Goal: Transaction & Acquisition: Purchase product/service

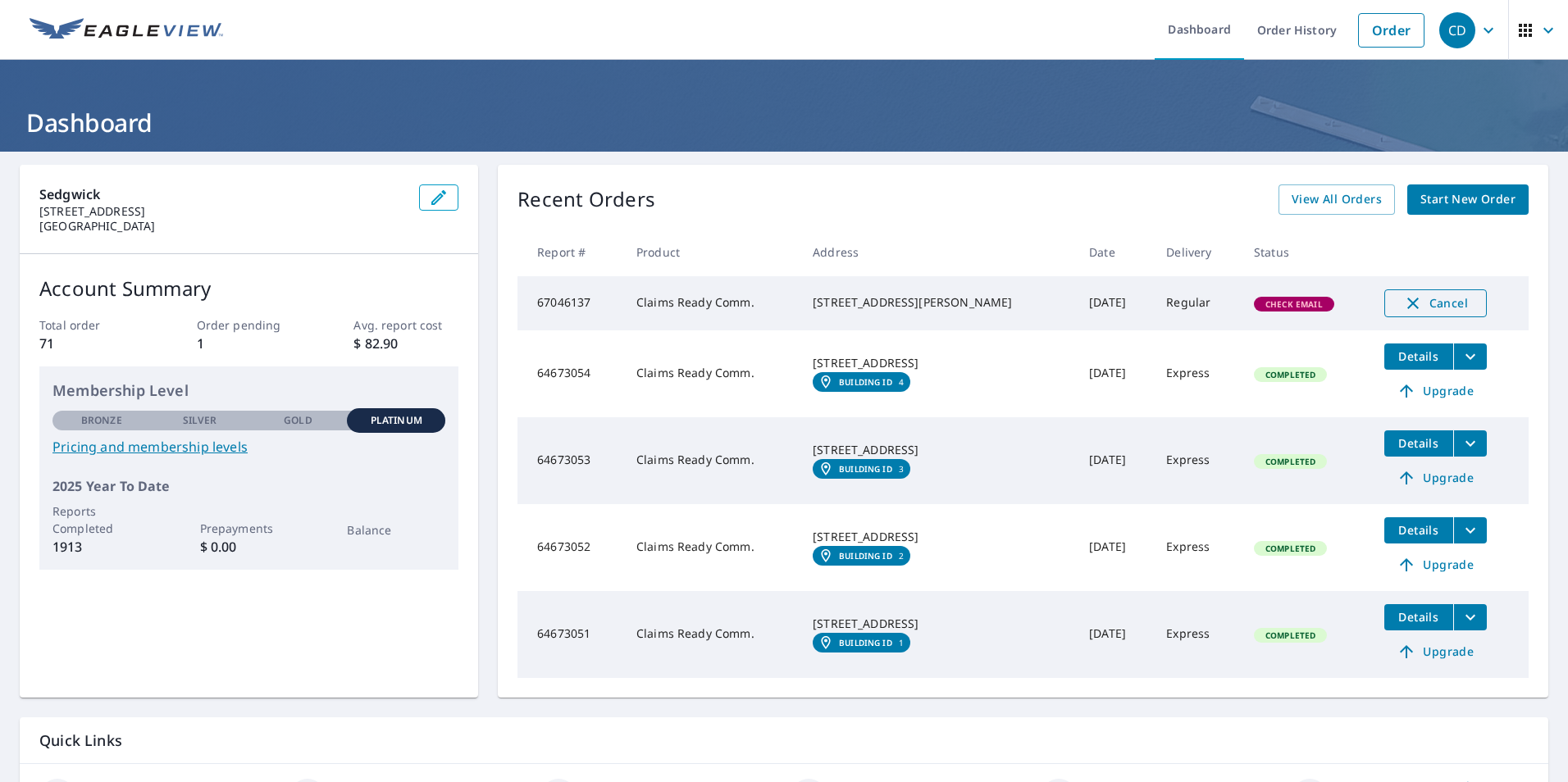
click at [1425, 304] on span "Cancel" at bounding box center [1435, 304] width 68 height 20
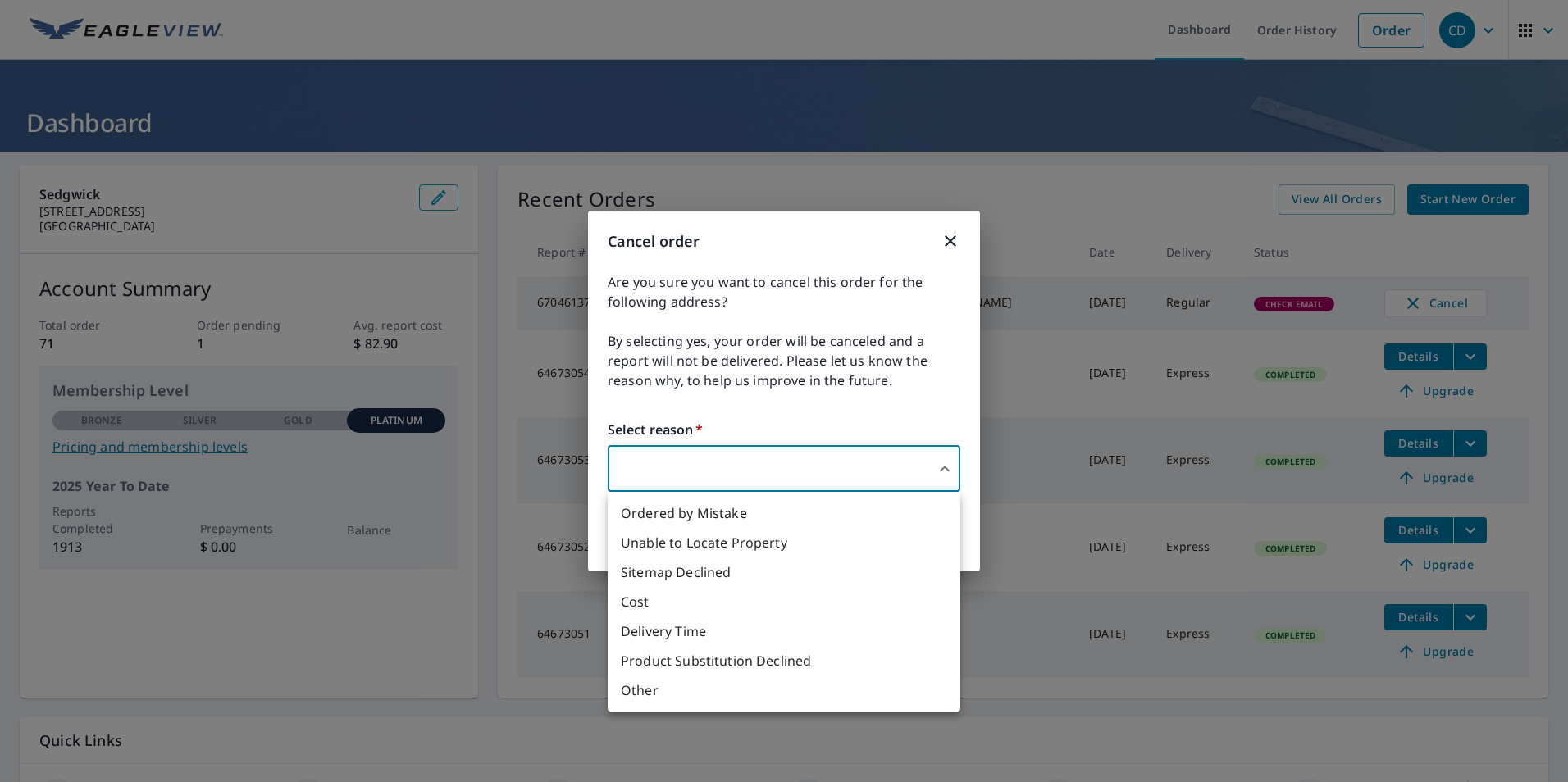
click at [837, 479] on body "CD CD Dashboard Order History Order CD Dashboard Sedgwick [STREET_ADDRESS] Acco…" at bounding box center [784, 391] width 1568 height 782
click at [694, 685] on li "Other" at bounding box center [784, 690] width 352 height 29
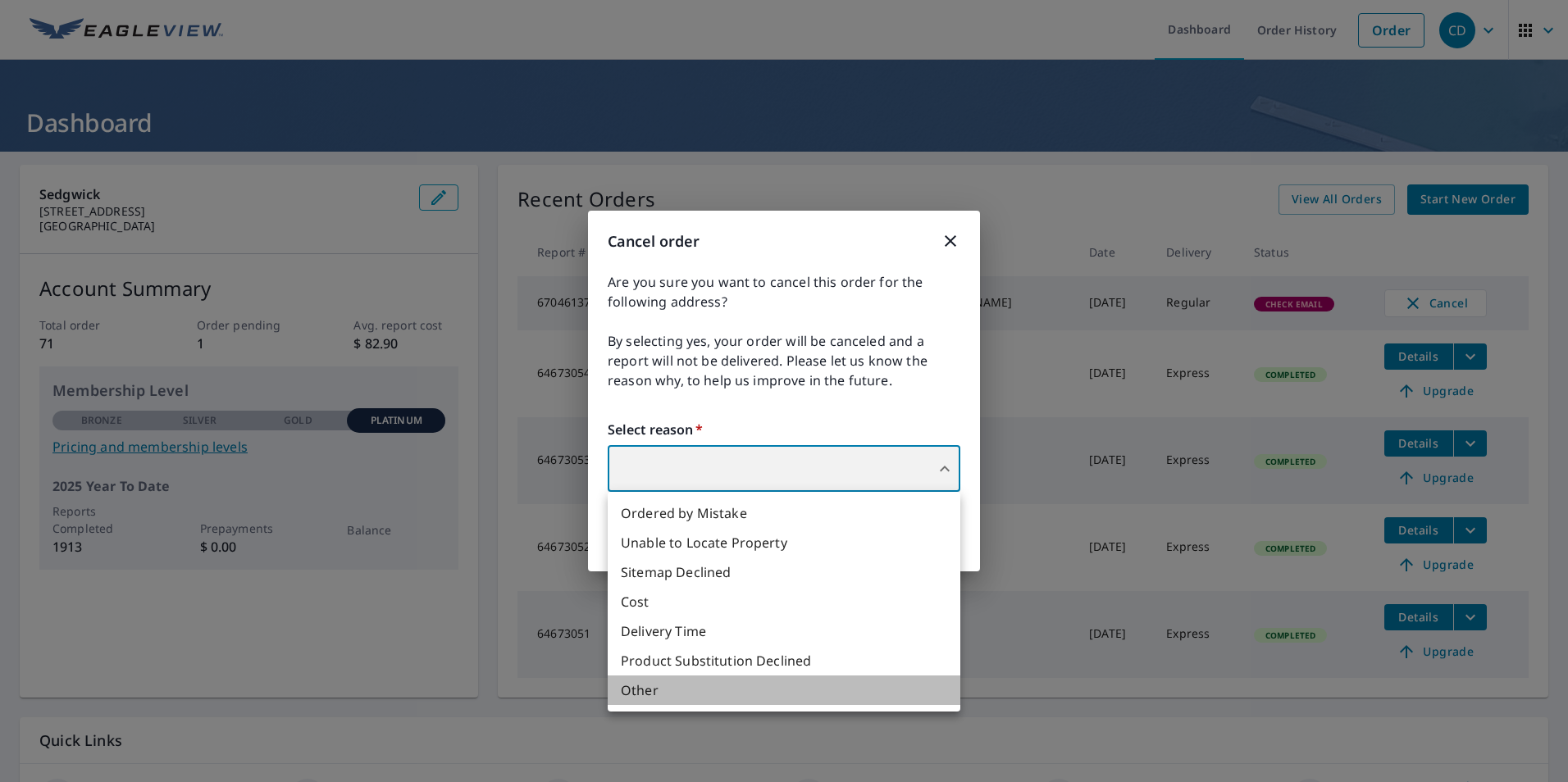
type input "36"
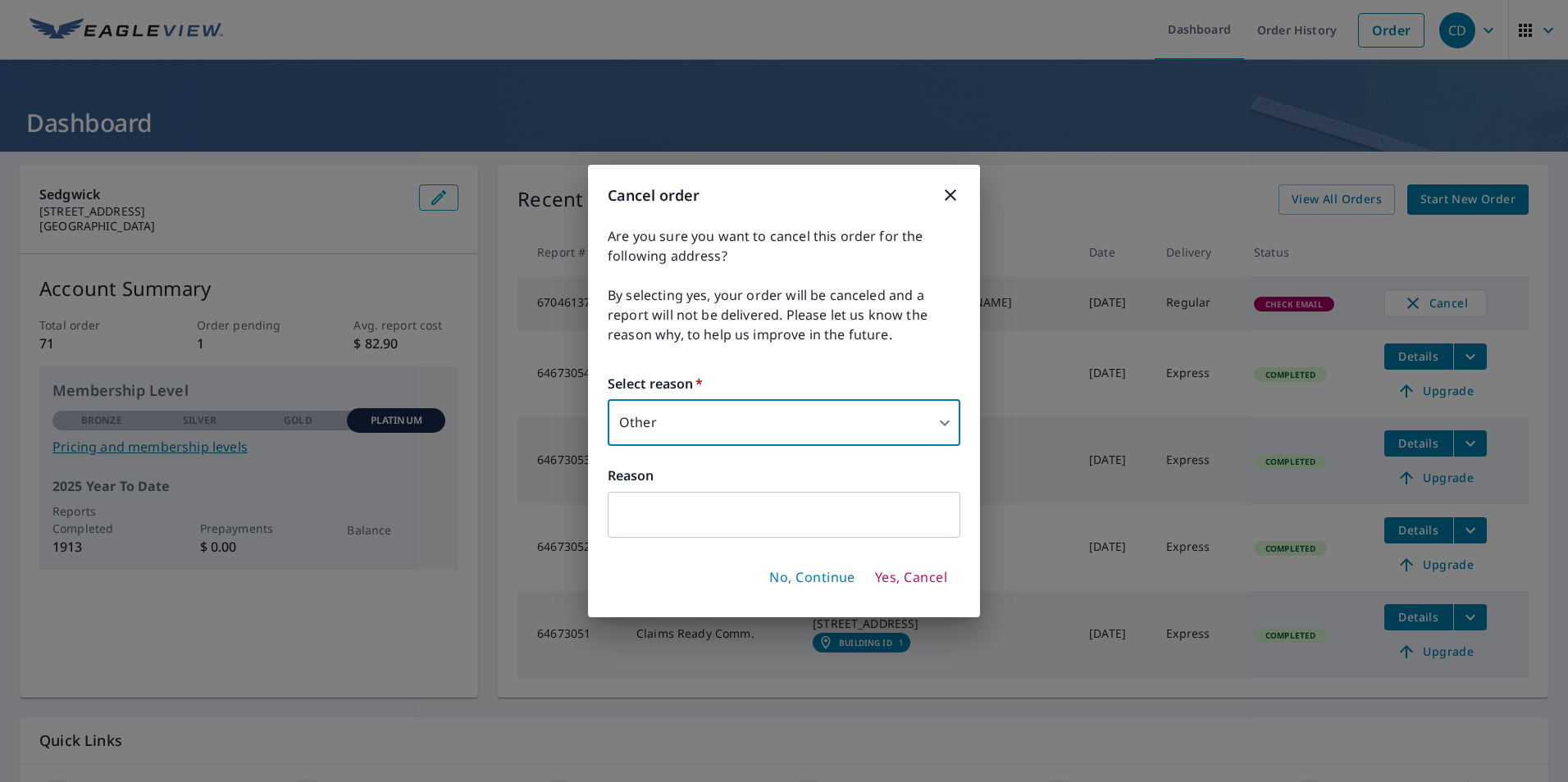
click at [894, 577] on span "Yes, Cancel" at bounding box center [911, 578] width 72 height 18
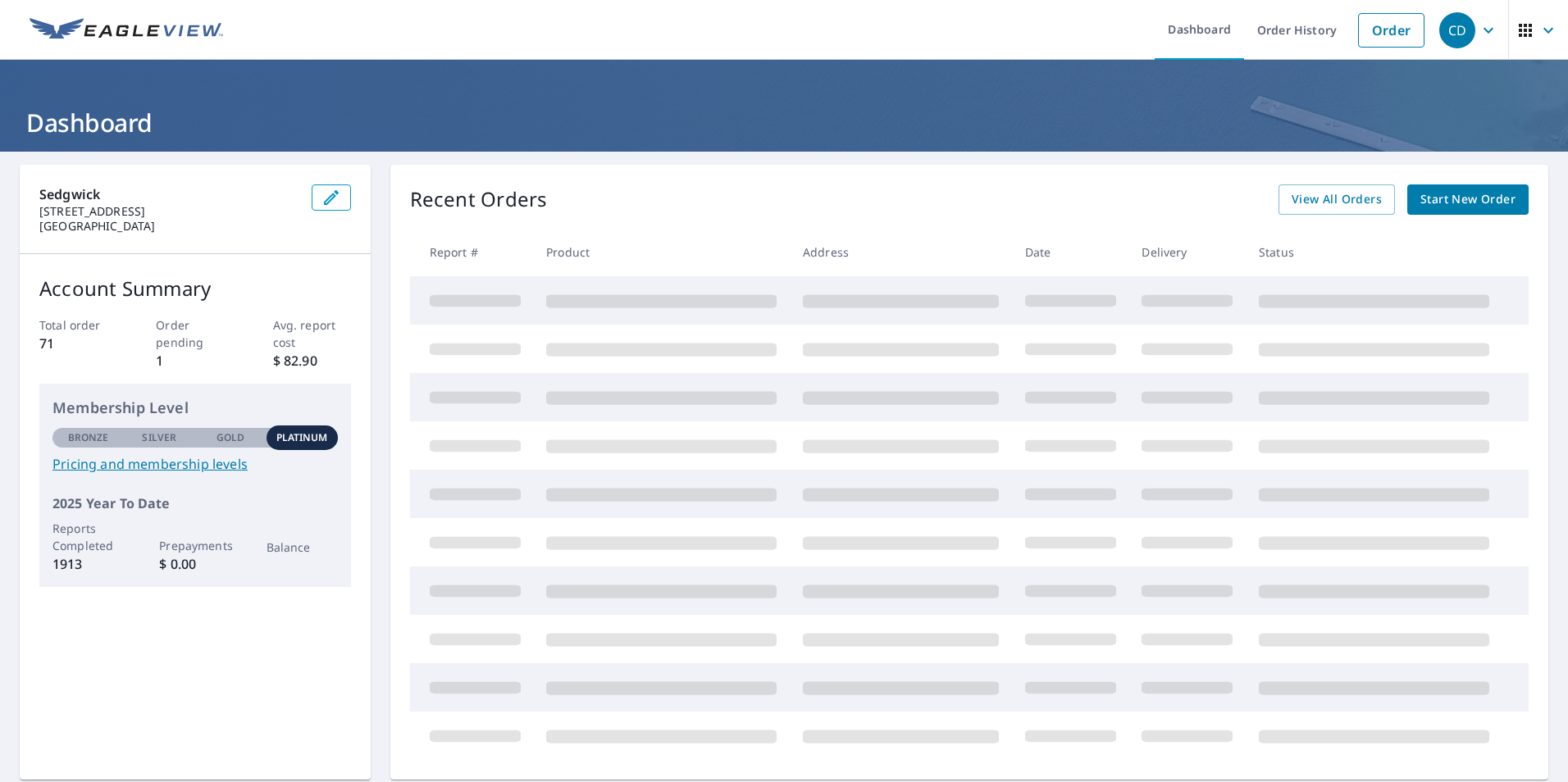
click at [190, 366] on div "Account Summary Total order 71 Order pending 1 Avg. report cost $ 82.90 Members…" at bounding box center [195, 430] width 351 height 352
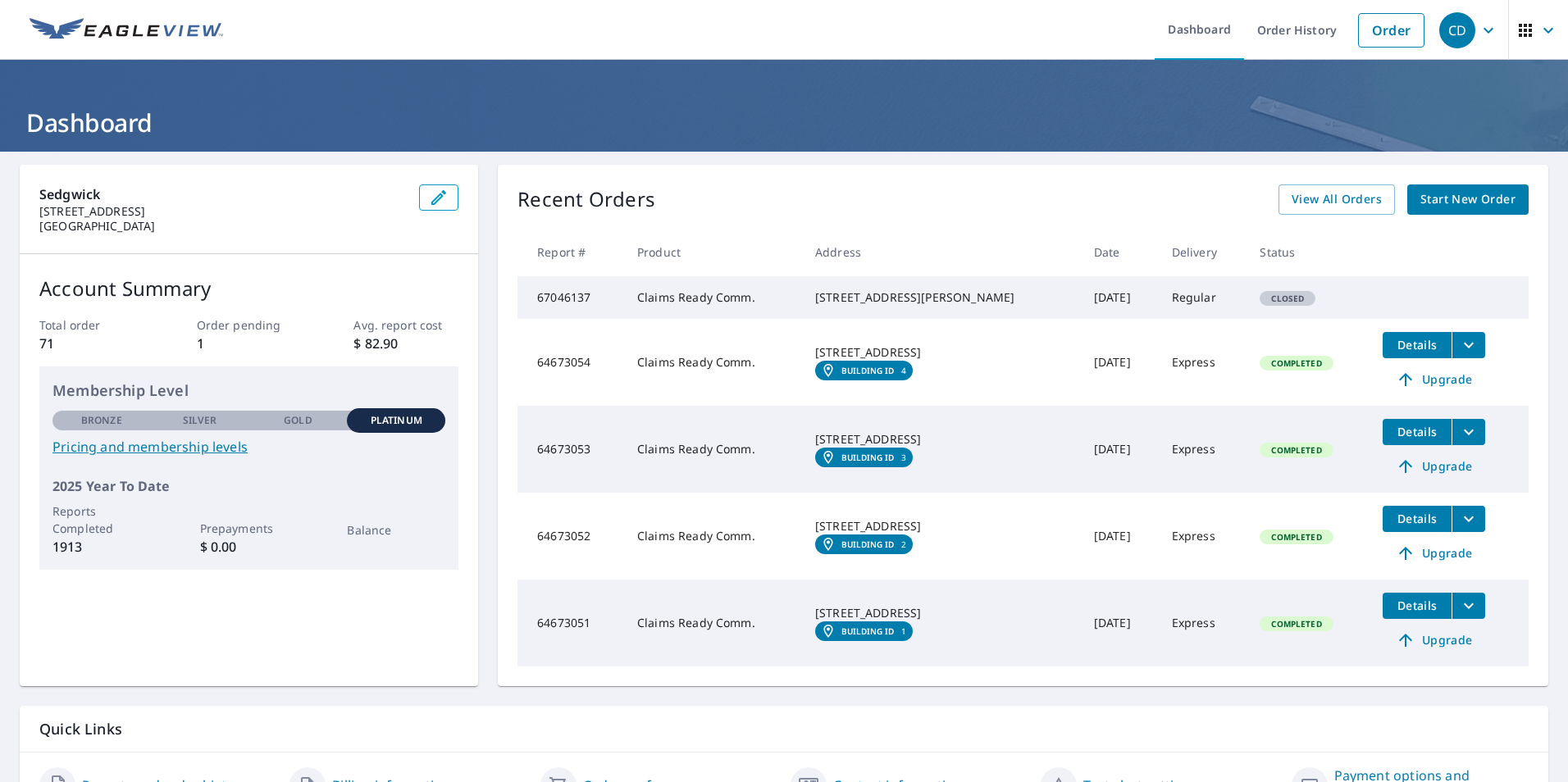
click at [1424, 200] on span "Start New Order" at bounding box center [1468, 200] width 95 height 20
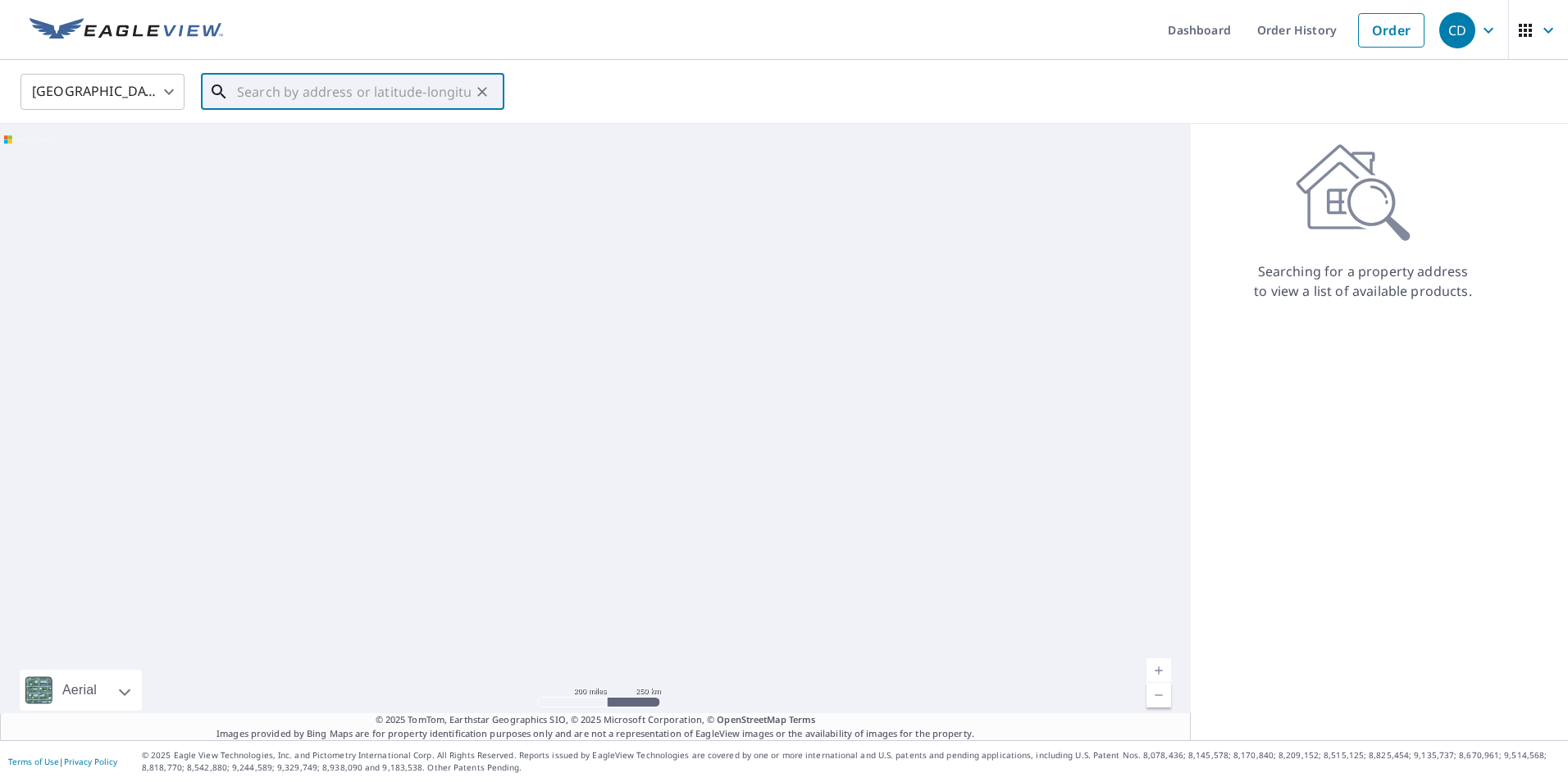
click at [285, 99] on input "text" at bounding box center [354, 91] width 234 height 46
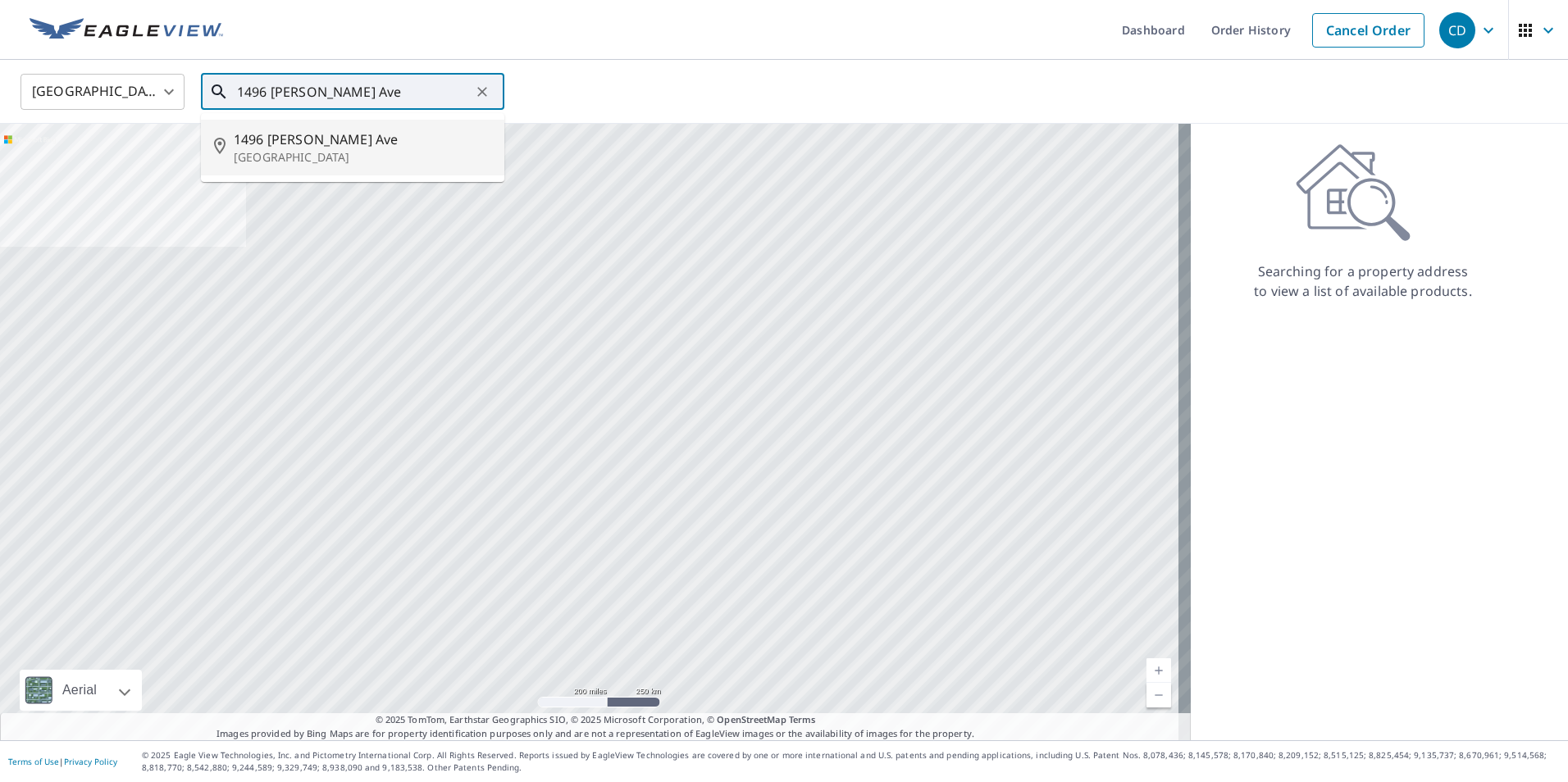
click at [277, 166] on li "[STREET_ADDRESS][PERSON_NAME]" at bounding box center [352, 147] width 303 height 56
type input "[STREET_ADDRESS][PERSON_NAME]"
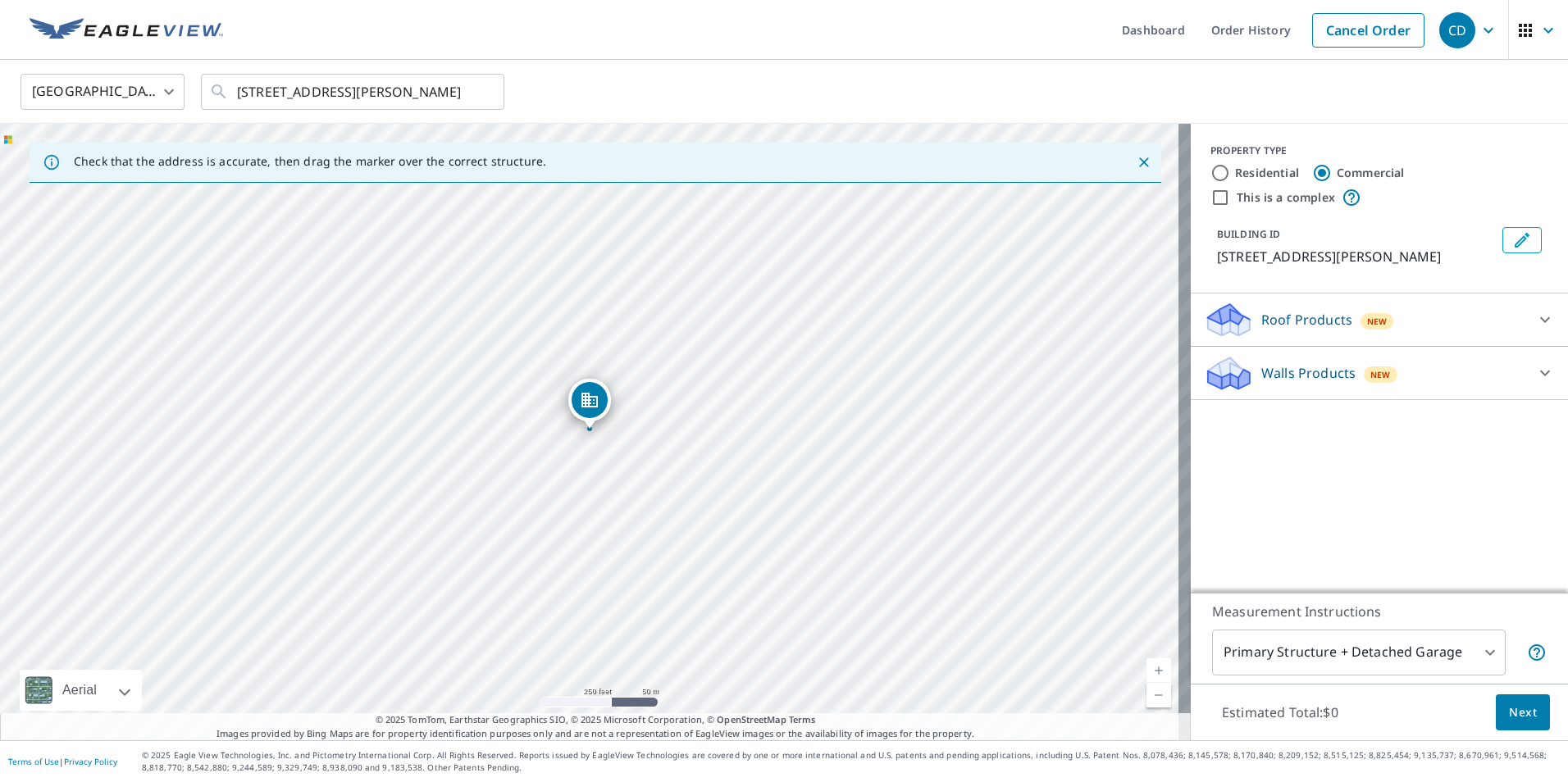
click at [1282, 310] on p "Roof Products" at bounding box center [1307, 320] width 91 height 20
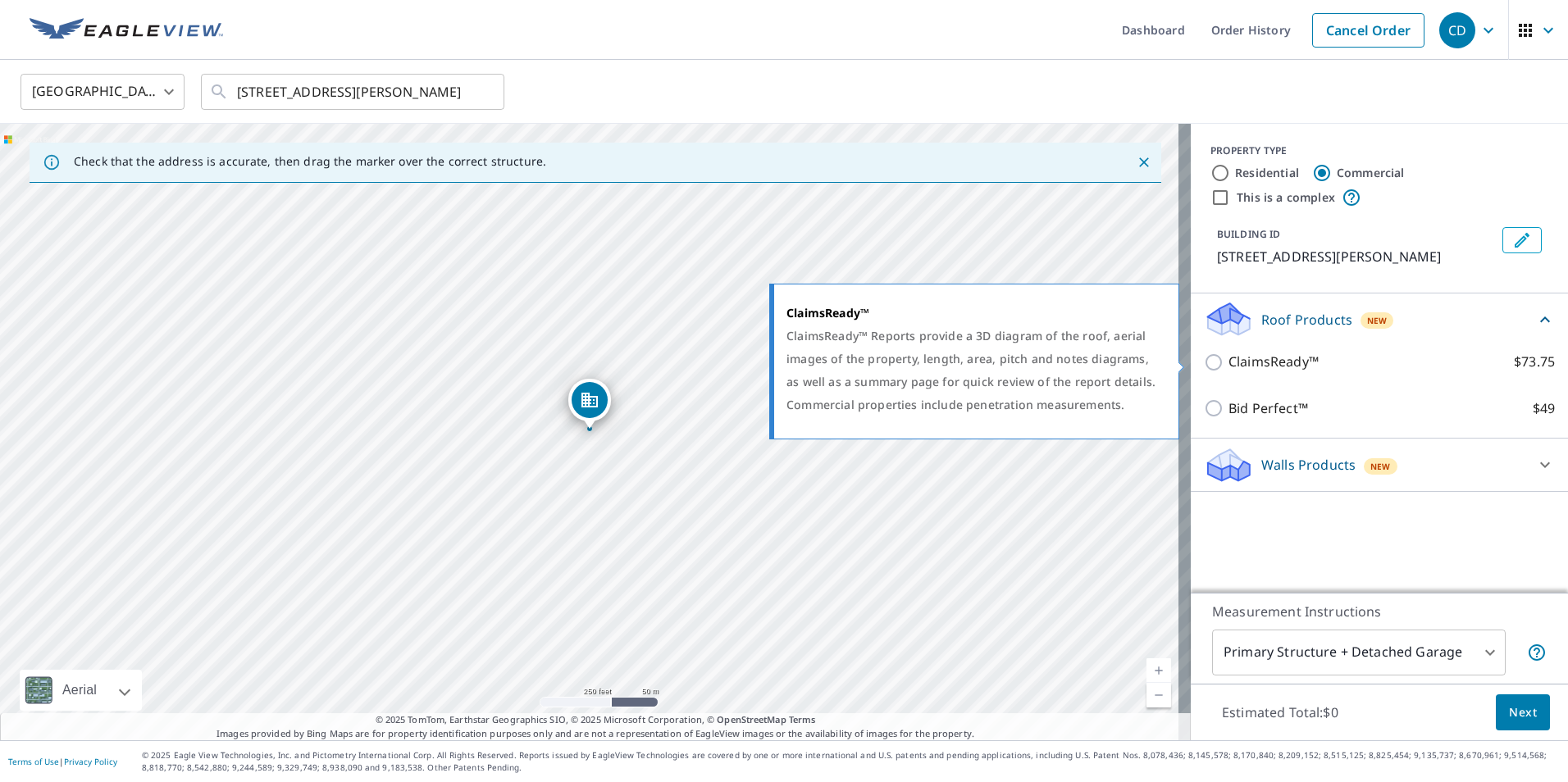
click at [1273, 358] on p "ClaimsReady™" at bounding box center [1273, 361] width 90 height 20
click at [1228, 358] on input "ClaimsReady™ $73.75" at bounding box center [1216, 362] width 25 height 20
checkbox input "true"
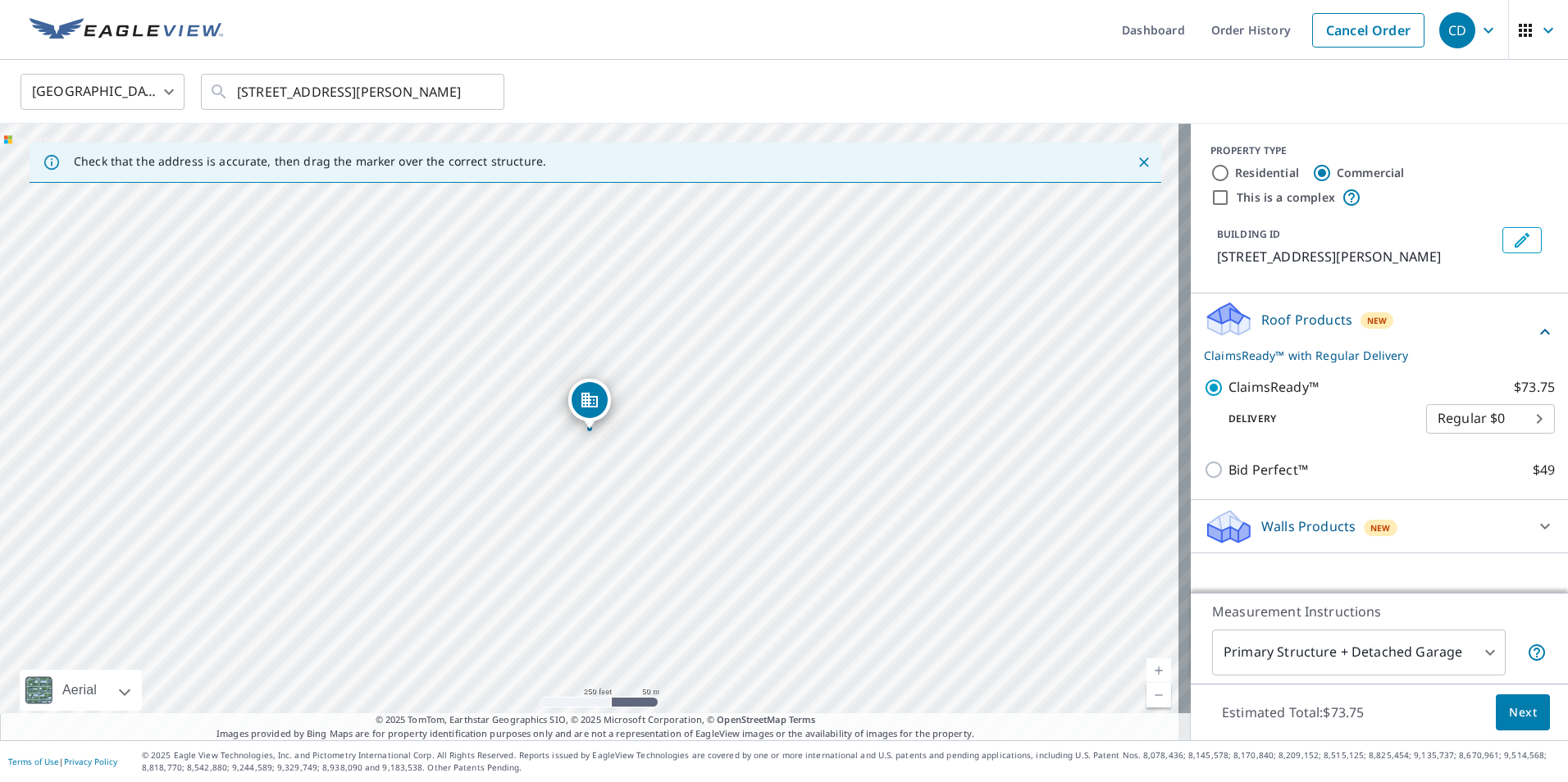
click at [1281, 524] on p "Walls Products" at bounding box center [1308, 527] width 94 height 20
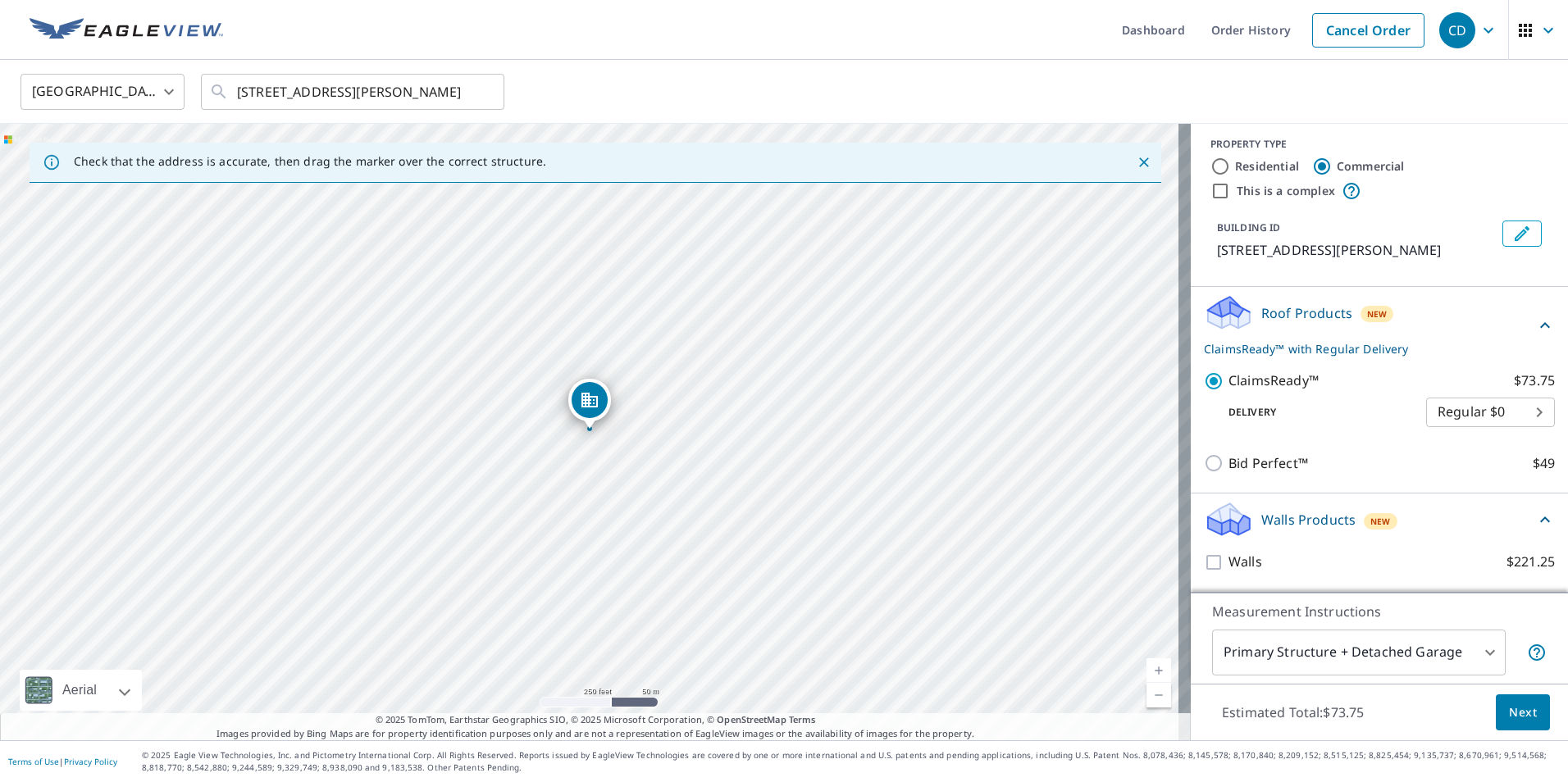
click at [1513, 712] on span "Next" at bounding box center [1522, 713] width 28 height 20
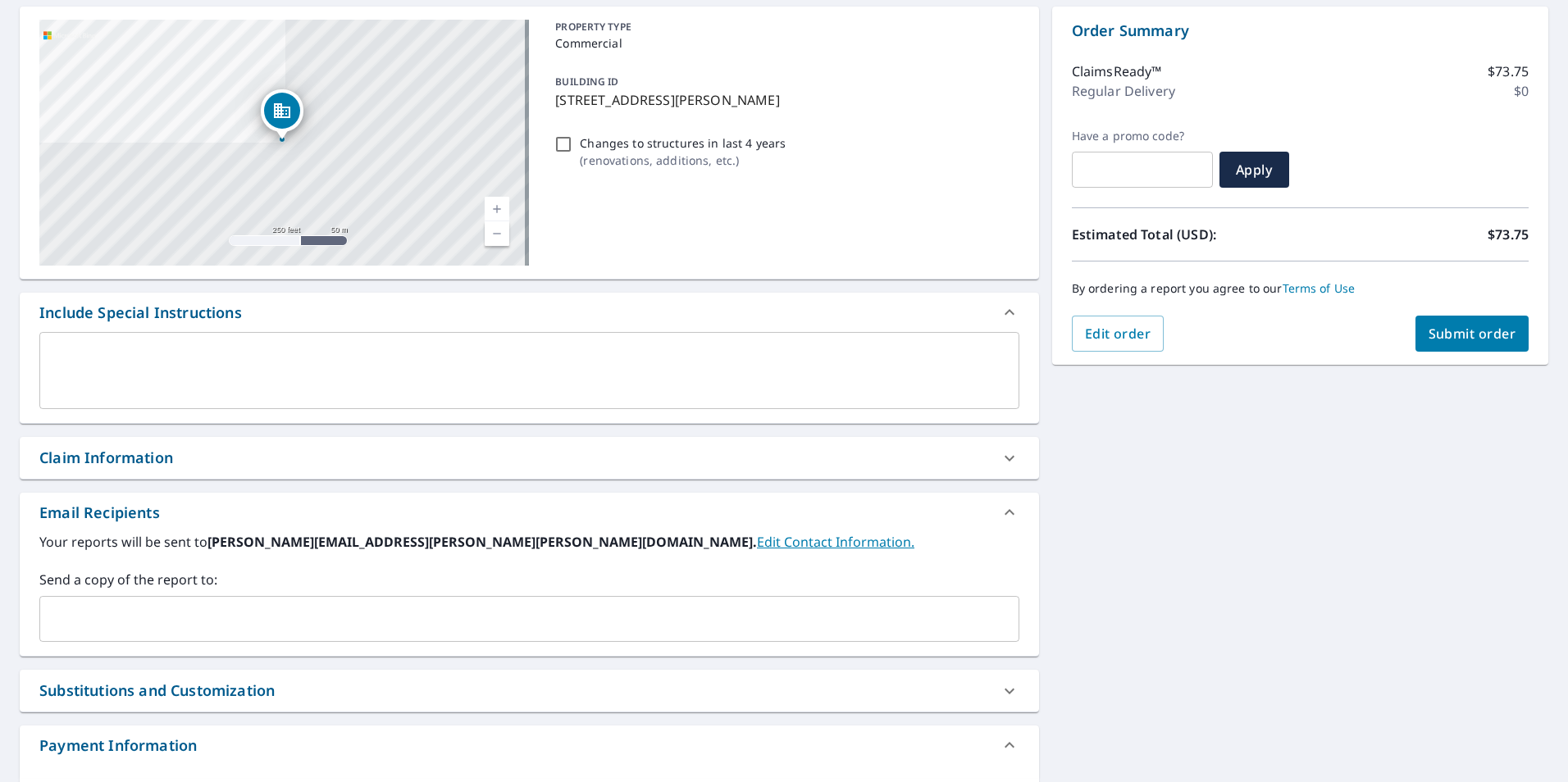
scroll to position [130, 0]
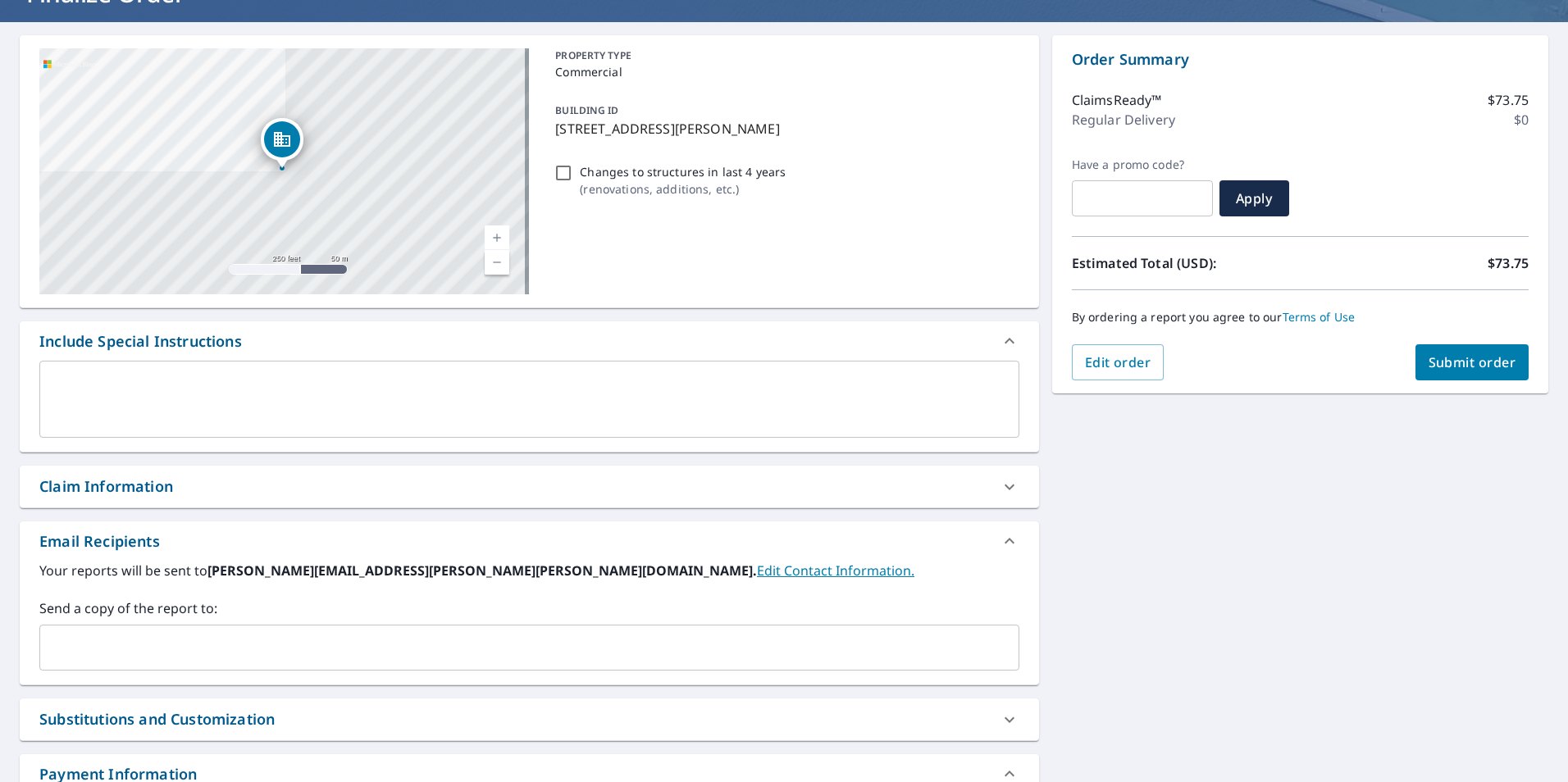
click at [1482, 354] on span "Submit order" at bounding box center [1472, 362] width 88 height 18
